Goal: Find specific page/section: Find specific page/section

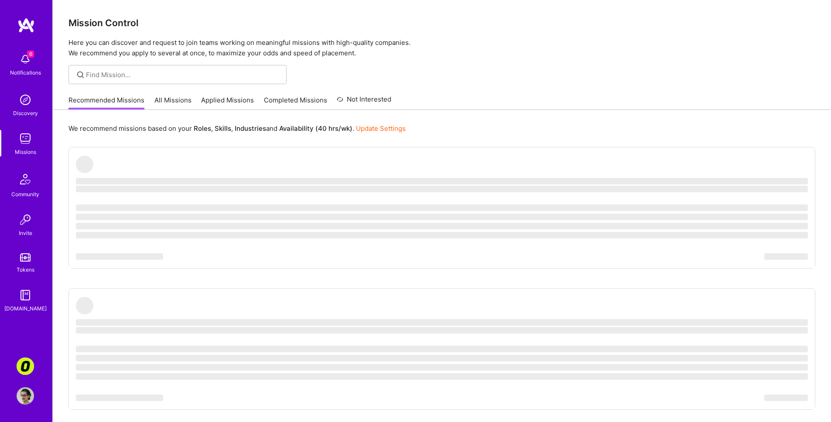
click at [174, 97] on link "All Missions" at bounding box center [172, 102] width 37 height 14
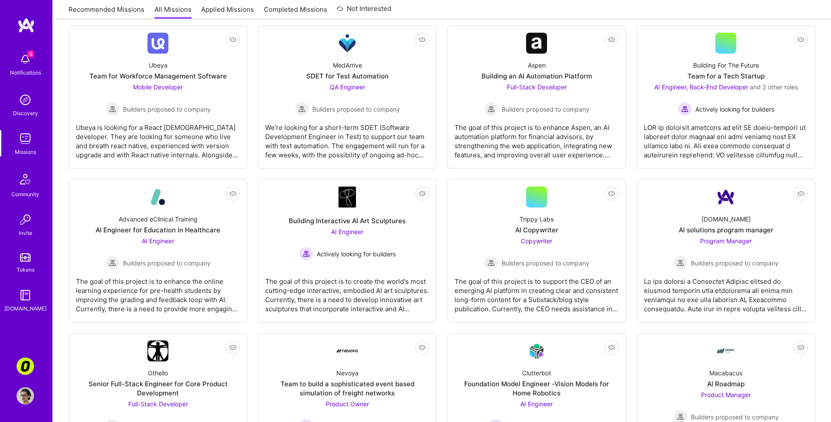
scroll to position [404, 0]
